Goal: Navigation & Orientation: Find specific page/section

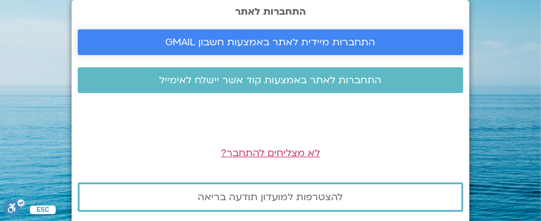
click at [273, 37] on span "התחברות מיידית לאתר באמצעות חשבון GMAIL" at bounding box center [271, 42] width 210 height 11
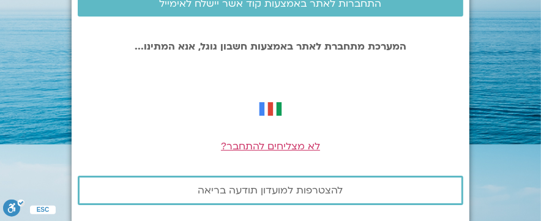
scroll to position [81, 0]
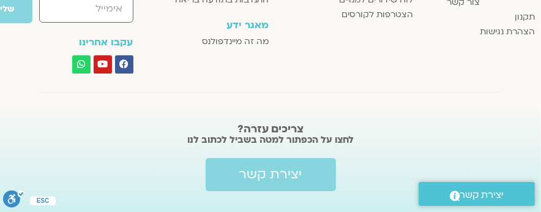
scroll to position [2028, 0]
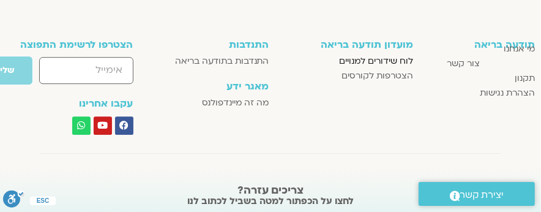
click at [378, 59] on span "לוח שידורים למנויים" at bounding box center [376, 61] width 74 height 15
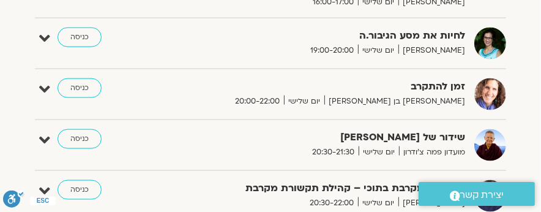
scroll to position [980, 0]
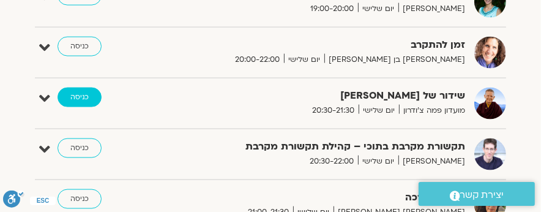
click at [78, 92] on link "כניסה" at bounding box center [80, 98] width 44 height 20
